Goal: Navigation & Orientation: Go to known website

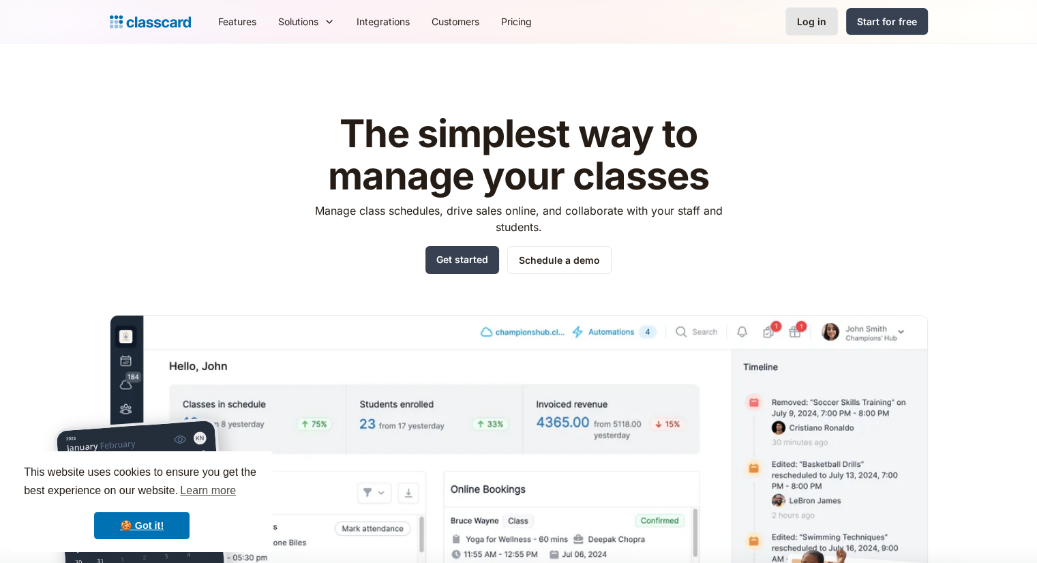
click at [827, 20] on link "Log in" at bounding box center [811, 21] width 52 height 28
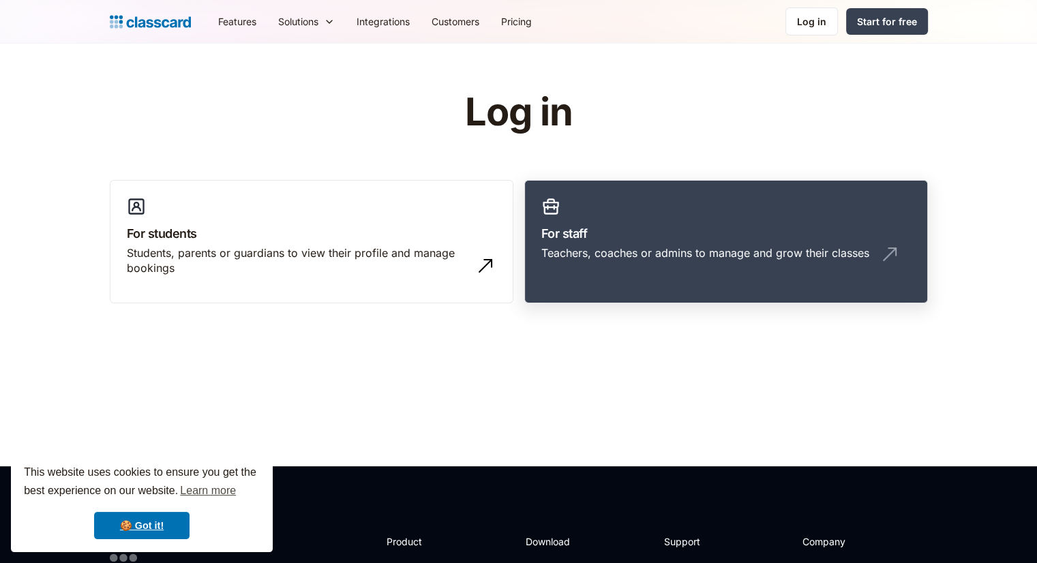
click at [649, 245] on div "Teachers, coaches or admins to manage and grow their classes" at bounding box center [705, 252] width 328 height 15
